Goal: Task Accomplishment & Management: Manage account settings

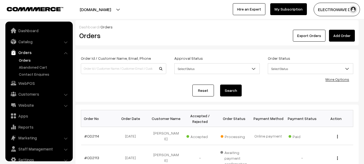
click at [20, 57] on link "Orders" at bounding box center [44, 60] width 53 height 6
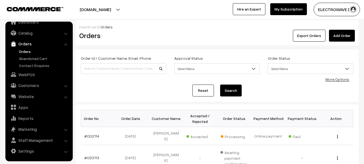
click at [26, 50] on link "Orders" at bounding box center [44, 52] width 53 height 6
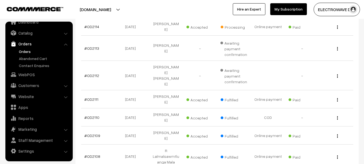
scroll to position [27, 0]
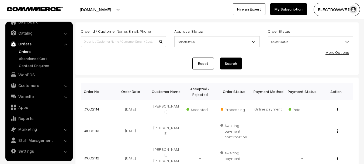
click at [26, 50] on link "Orders" at bounding box center [44, 52] width 53 height 6
